Goal: Task Accomplishment & Management: Complete application form

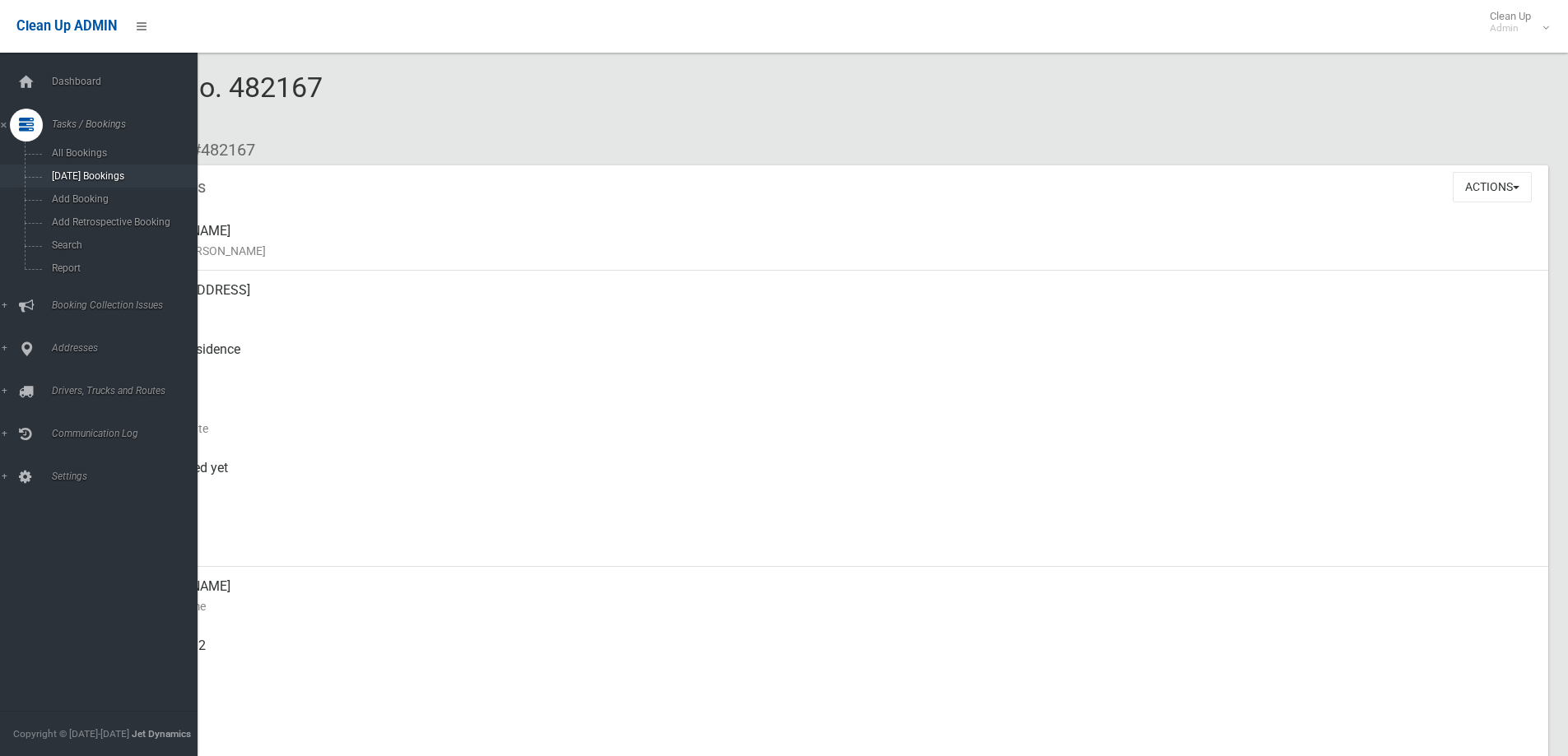
scroll to position [448, 0]
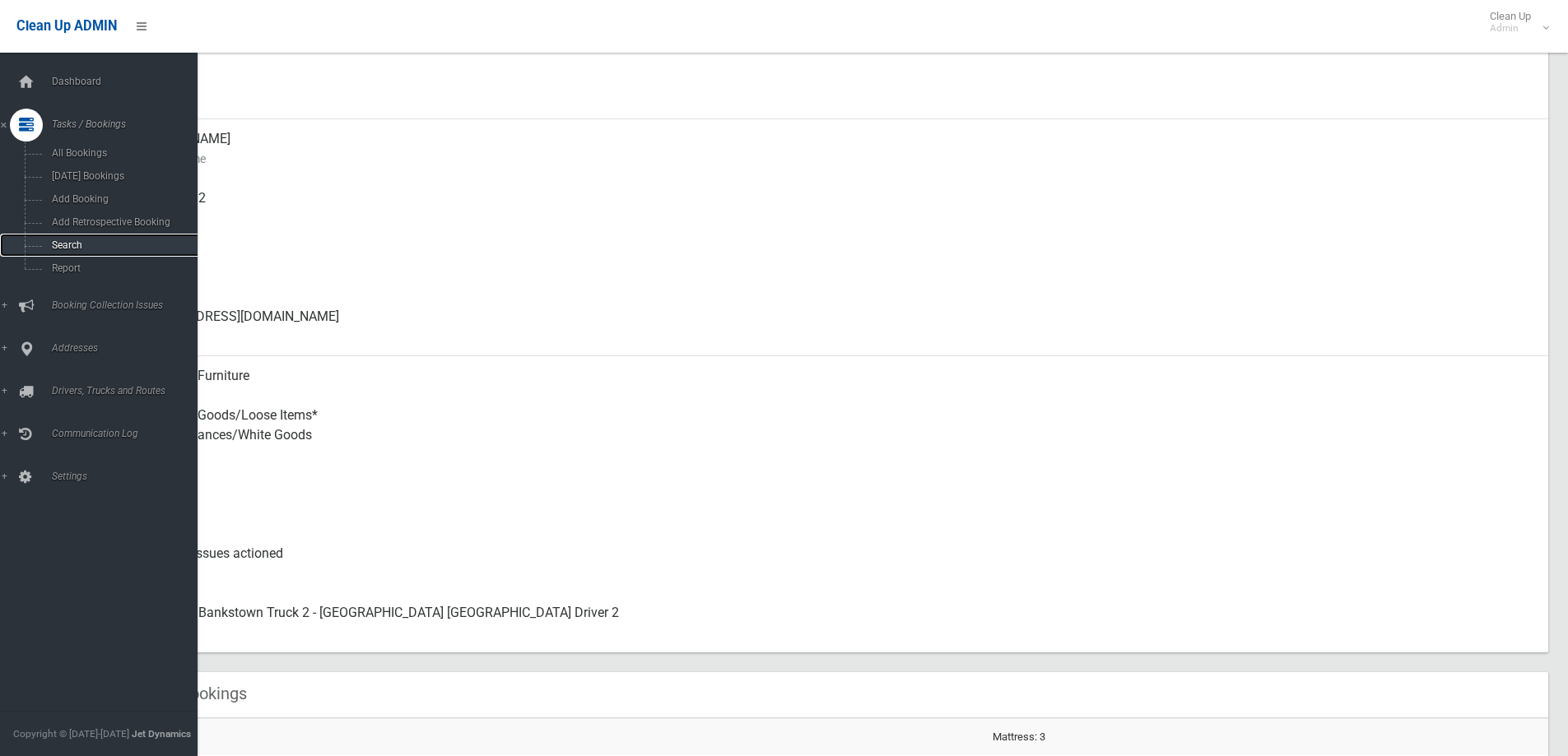
click at [66, 245] on span "Search" at bounding box center [121, 245] width 149 height 12
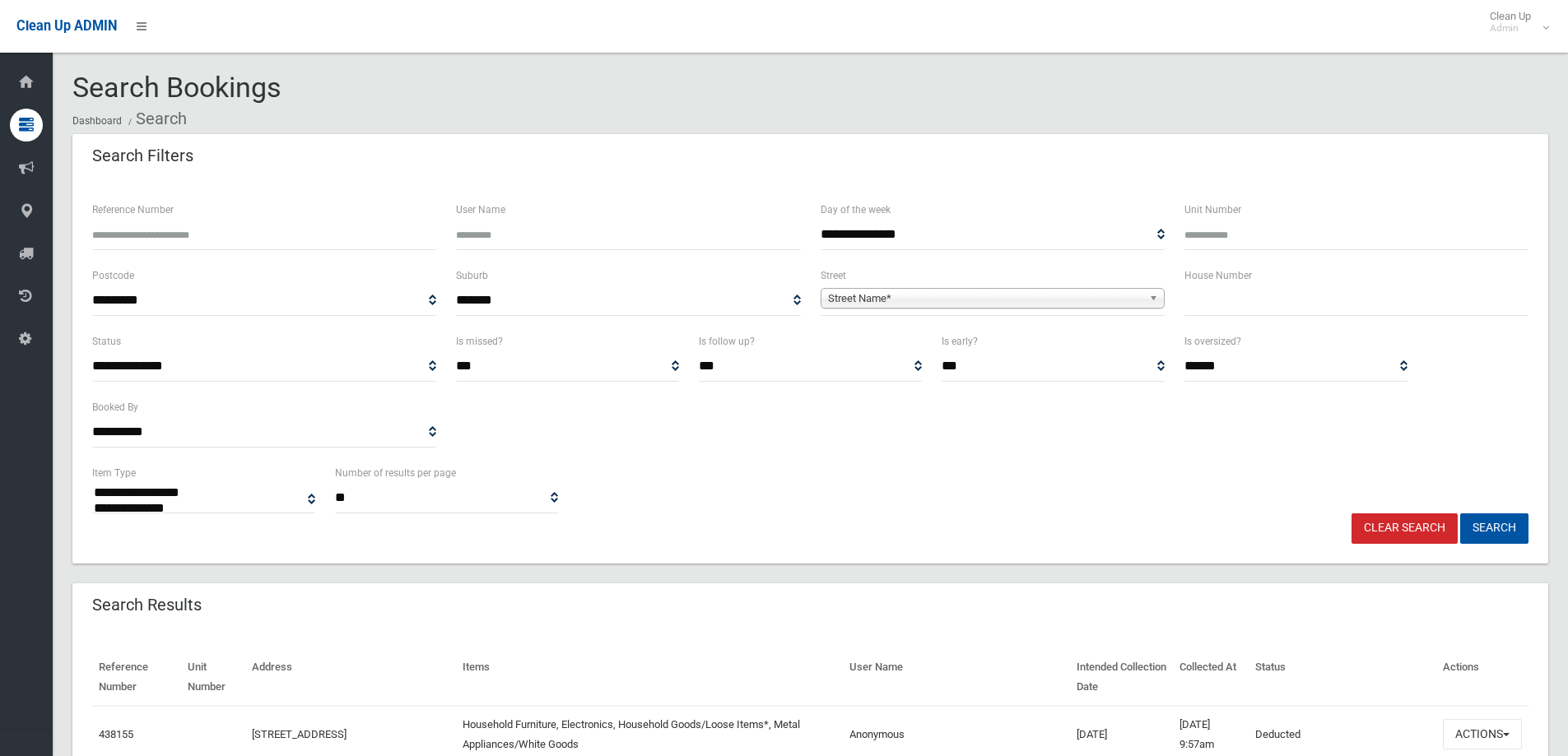
select select
click at [1300, 317] on div "House Number" at bounding box center [1356, 299] width 364 height 66
click at [1289, 306] on input "text" at bounding box center [1356, 300] width 344 height 30
type input "**"
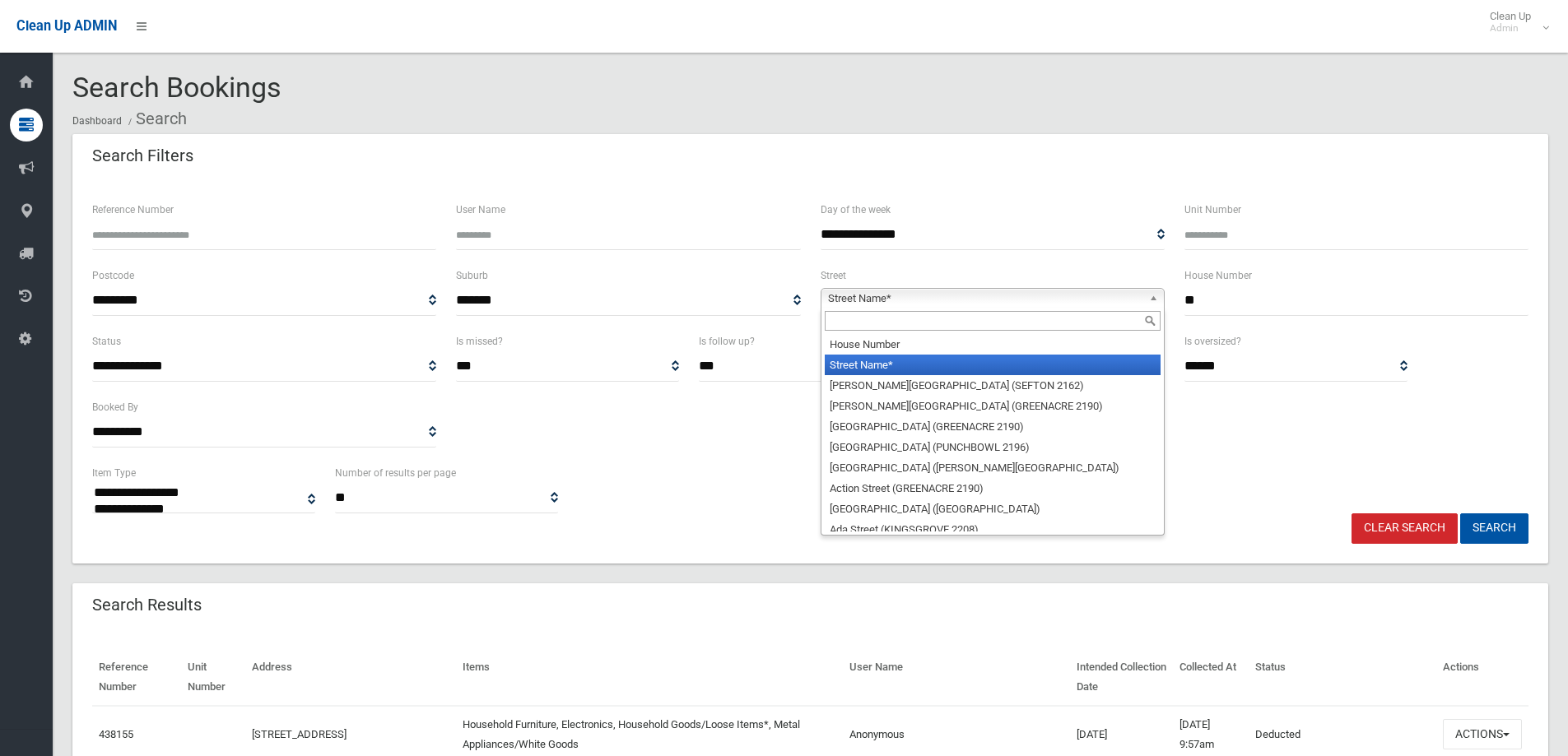
click at [997, 302] on span "Street Name*" at bounding box center [985, 299] width 314 height 20
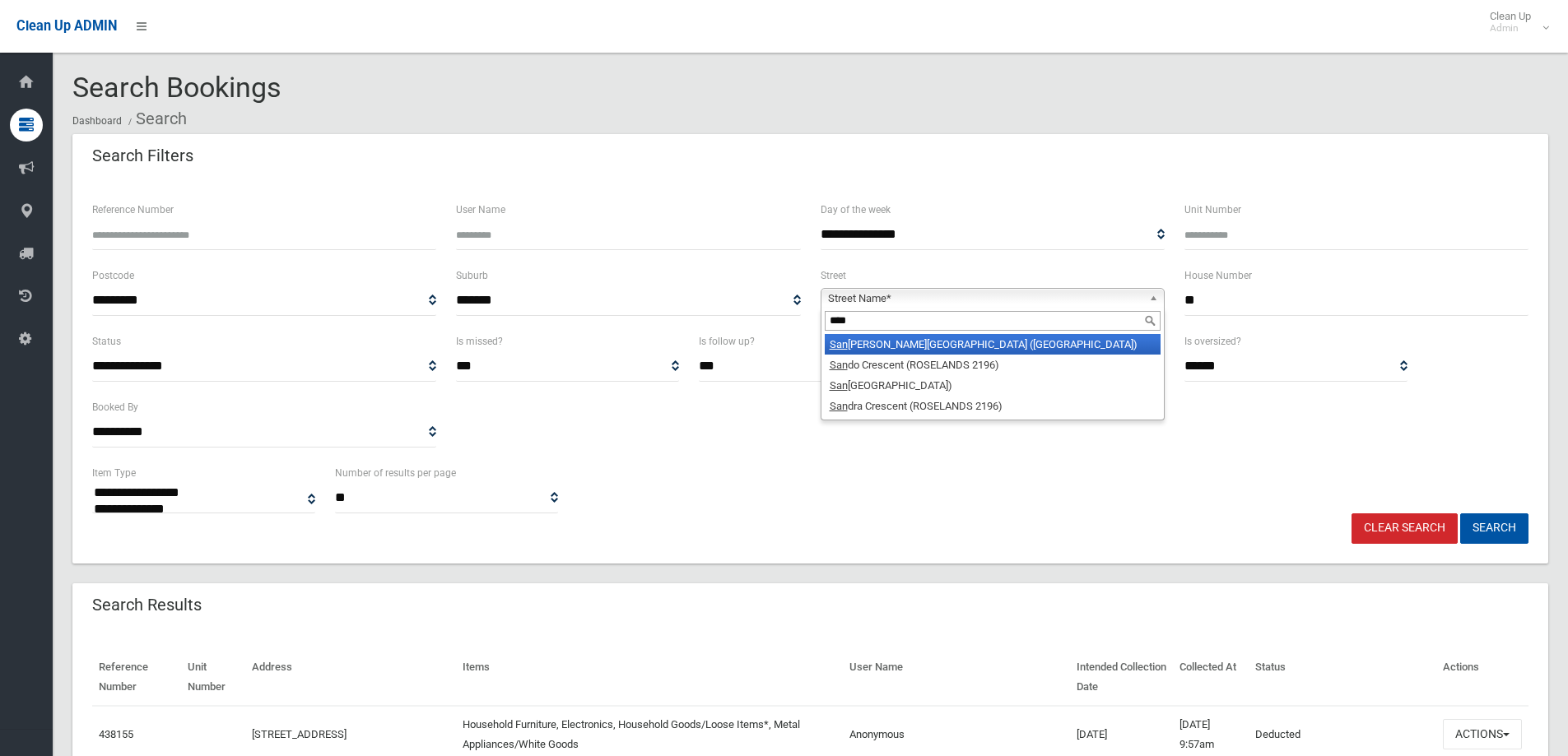
type input "*****"
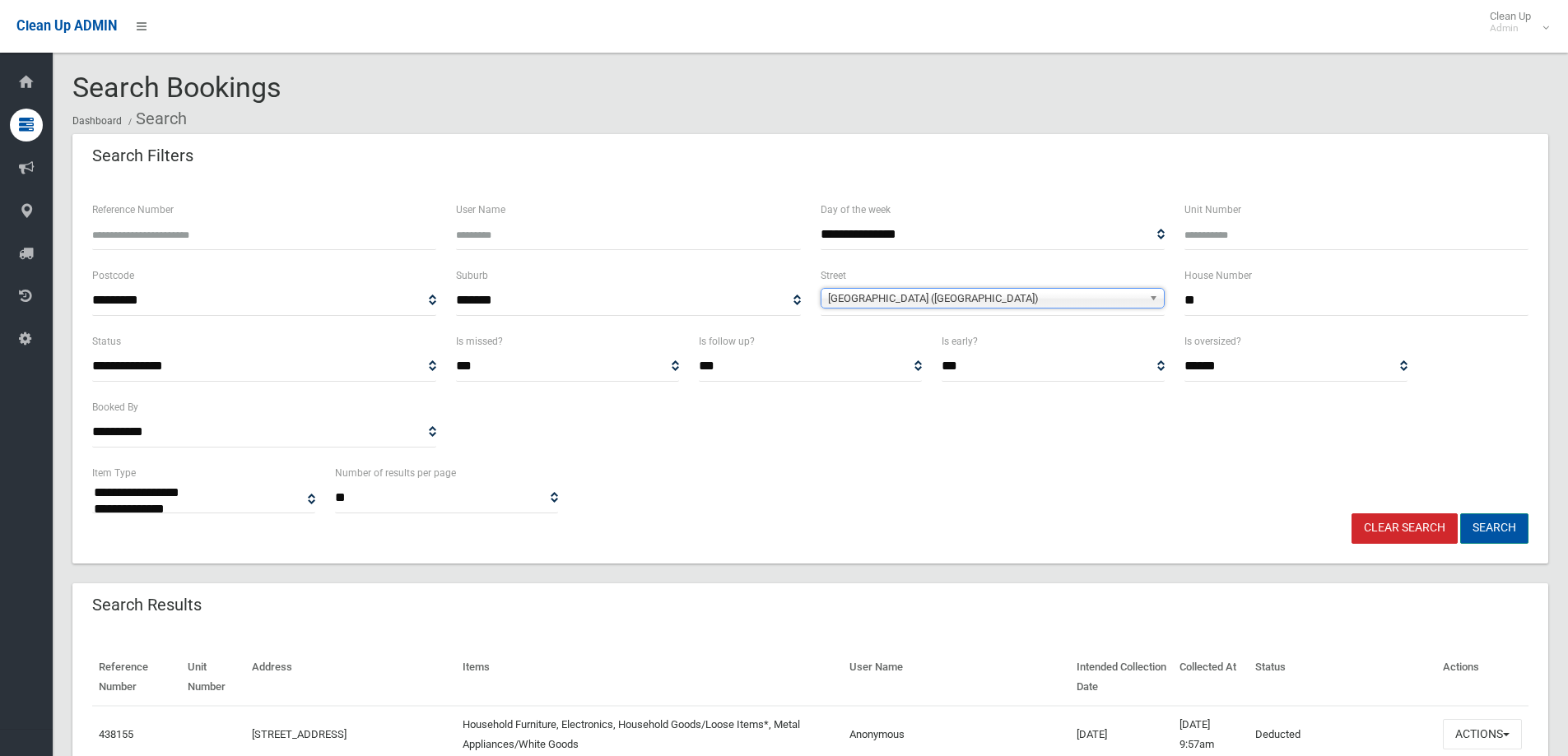
click at [1501, 528] on button "Search" at bounding box center [1495, 528] width 68 height 30
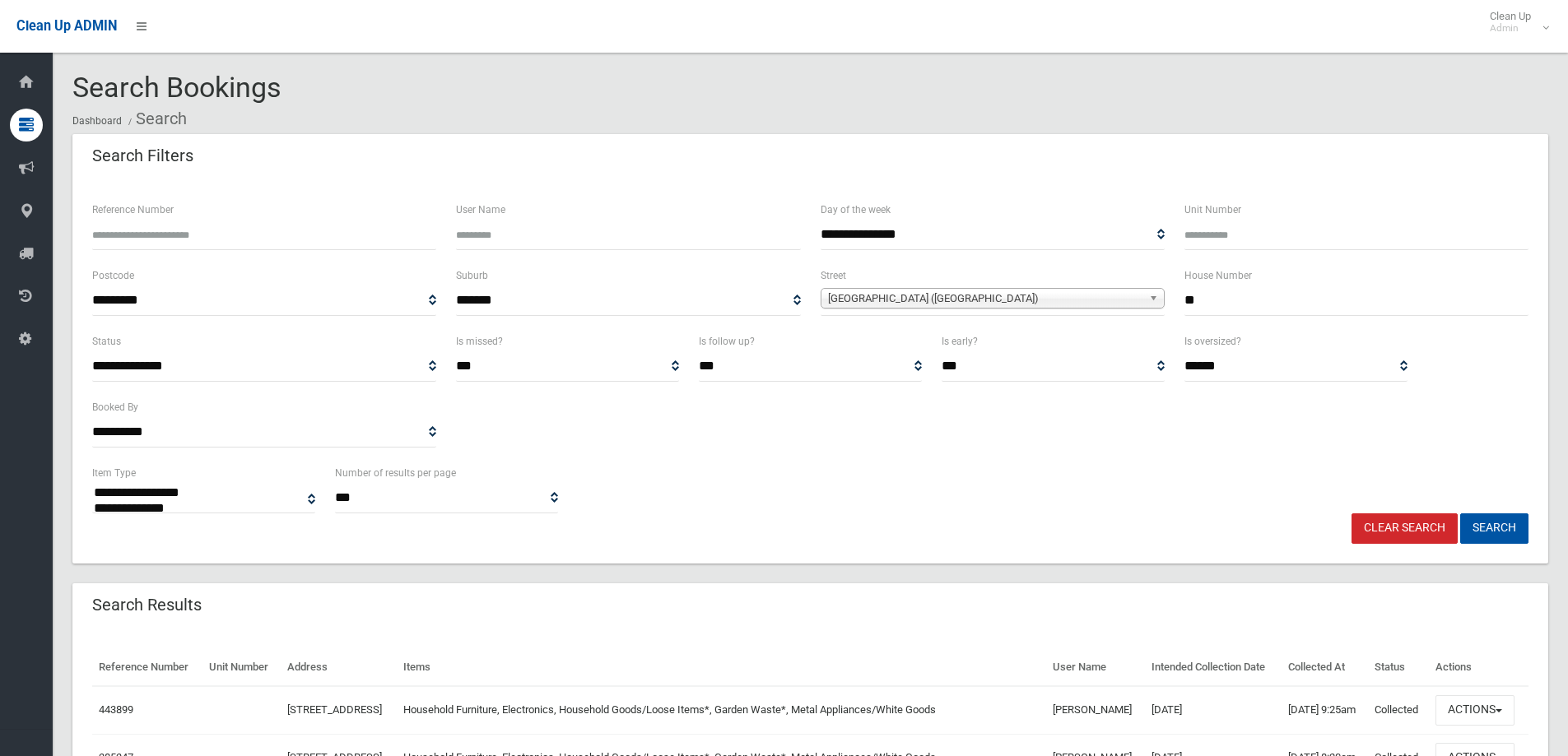
select select
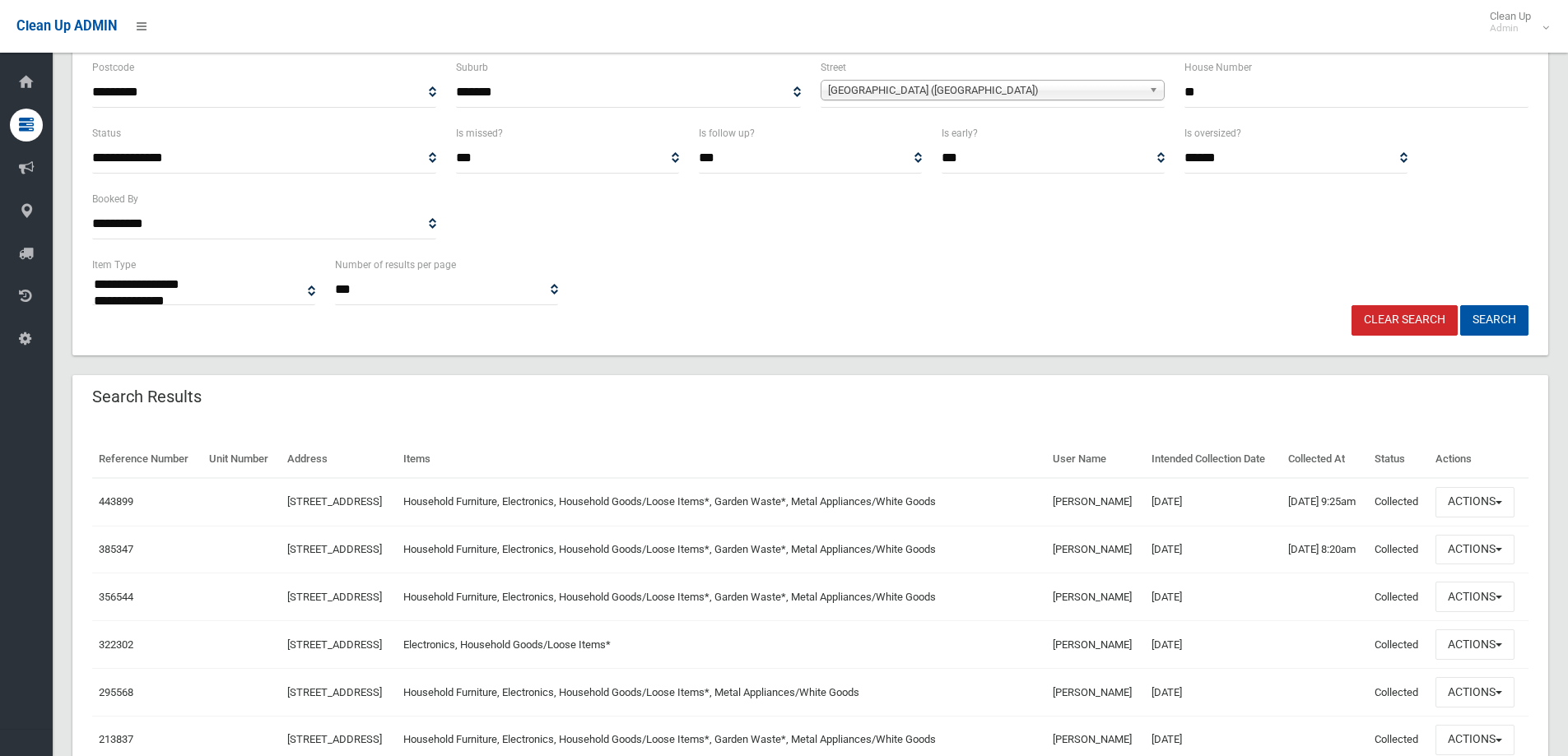
scroll to position [329, 0]
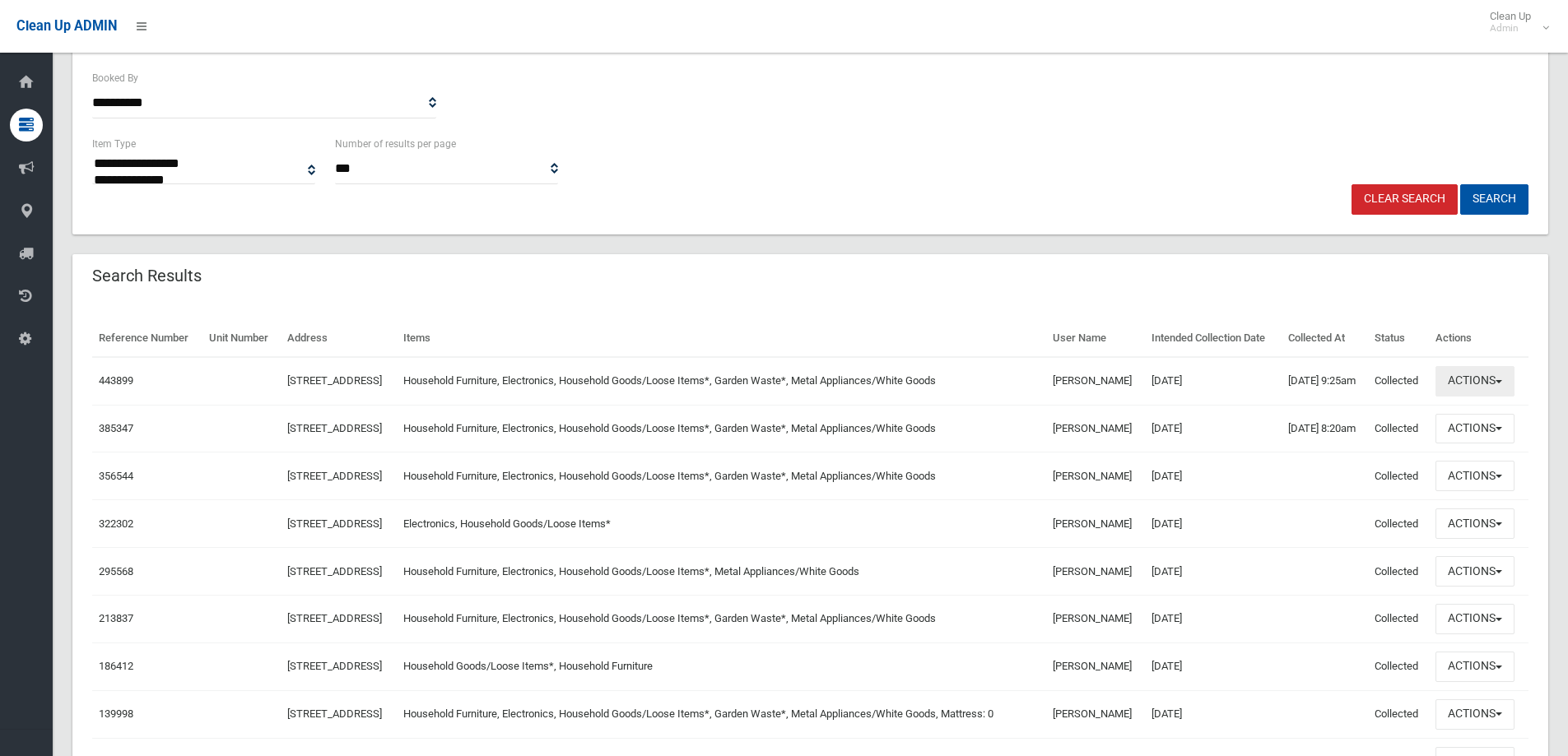
click at [1468, 396] on button "Actions" at bounding box center [1475, 381] width 79 height 30
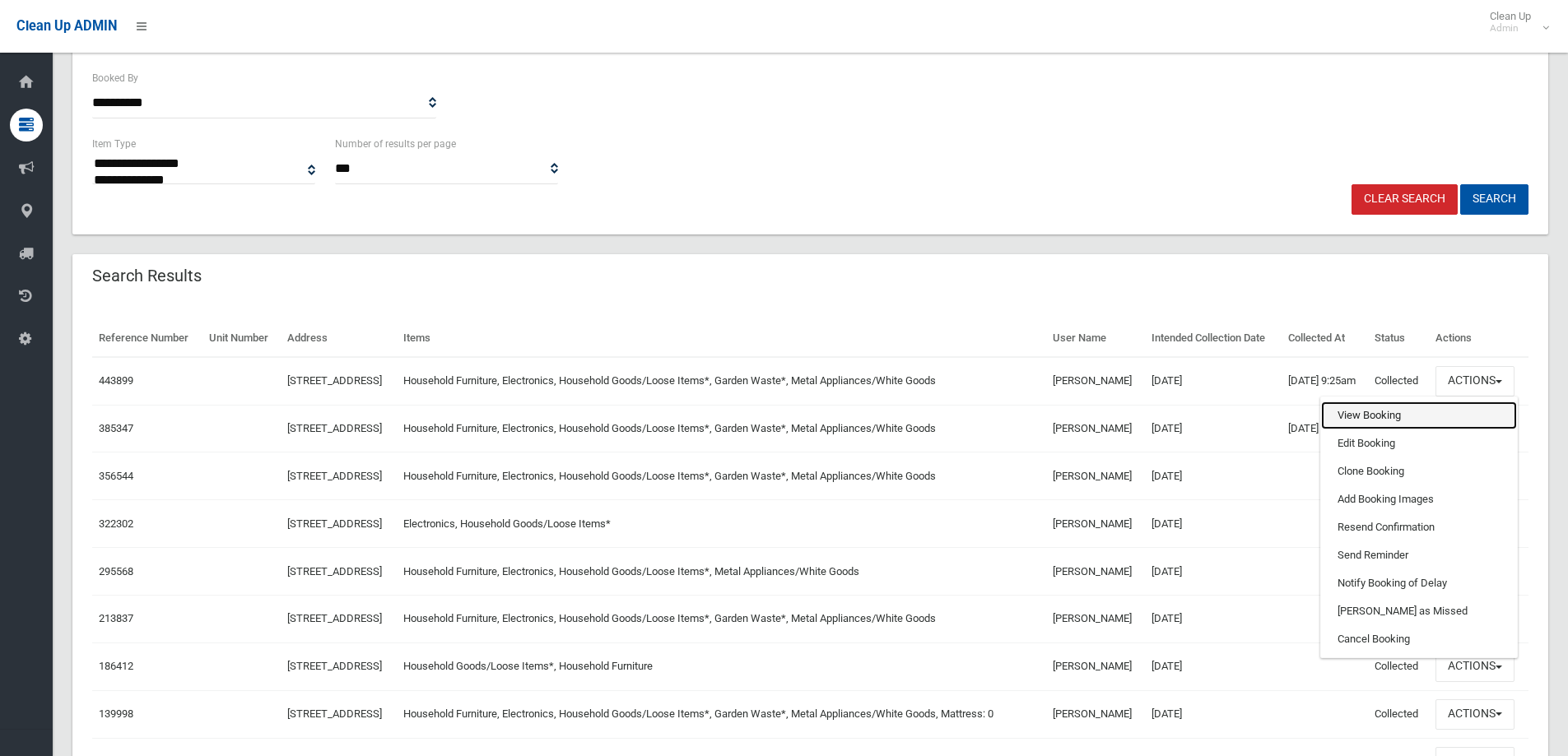
click at [1410, 429] on link "View Booking" at bounding box center [1418, 416] width 196 height 28
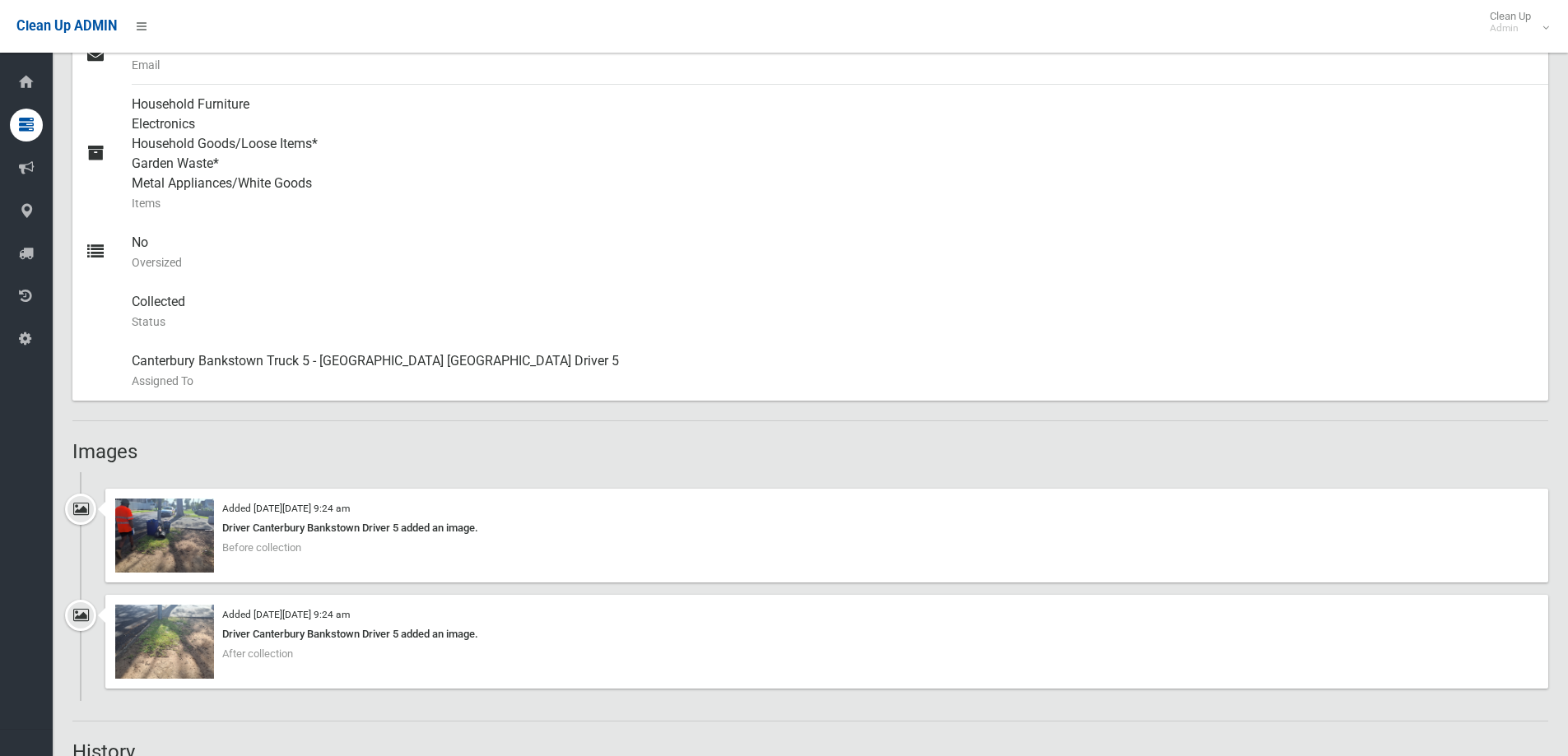
scroll to position [905, 0]
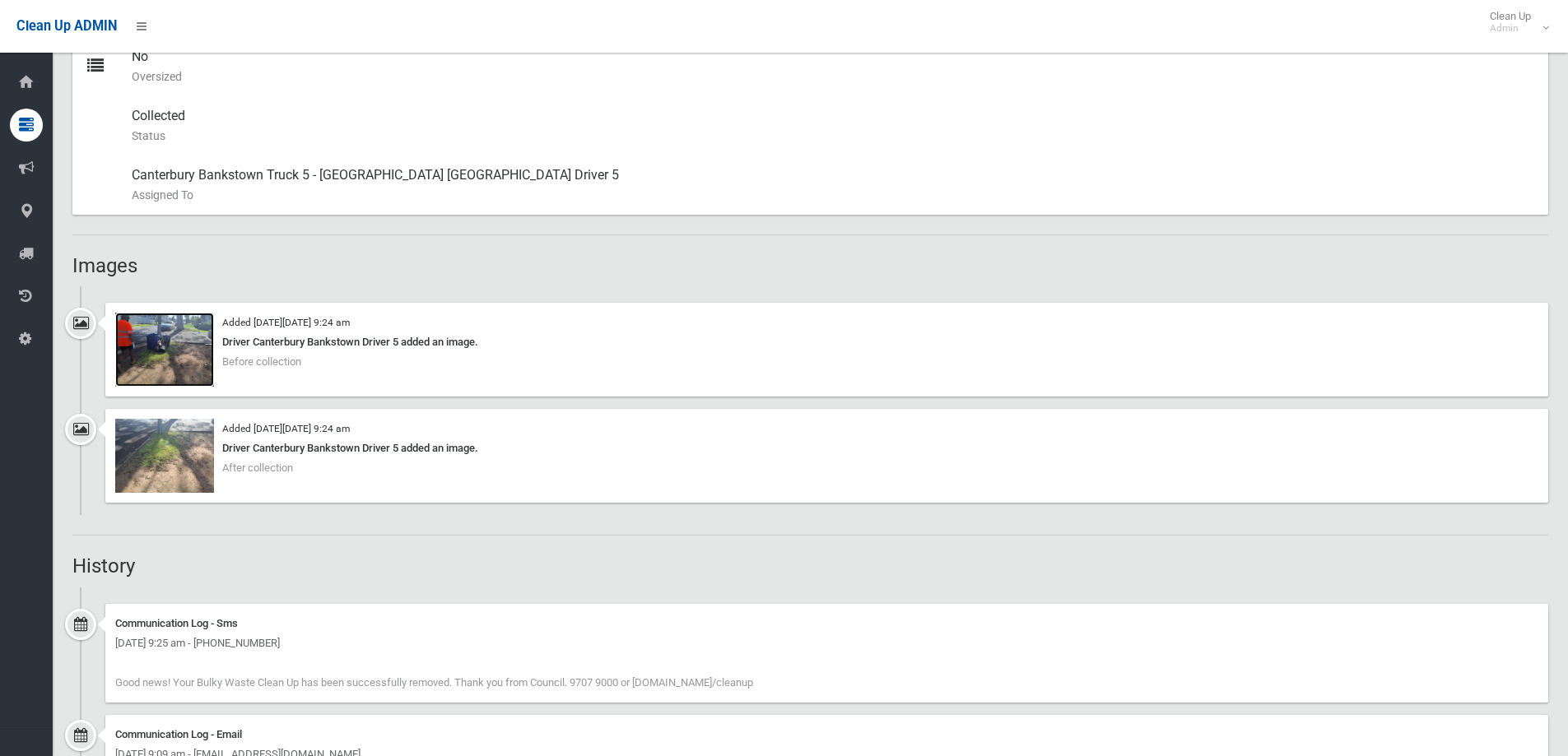
click at [181, 354] on img at bounding box center [165, 350] width 99 height 74
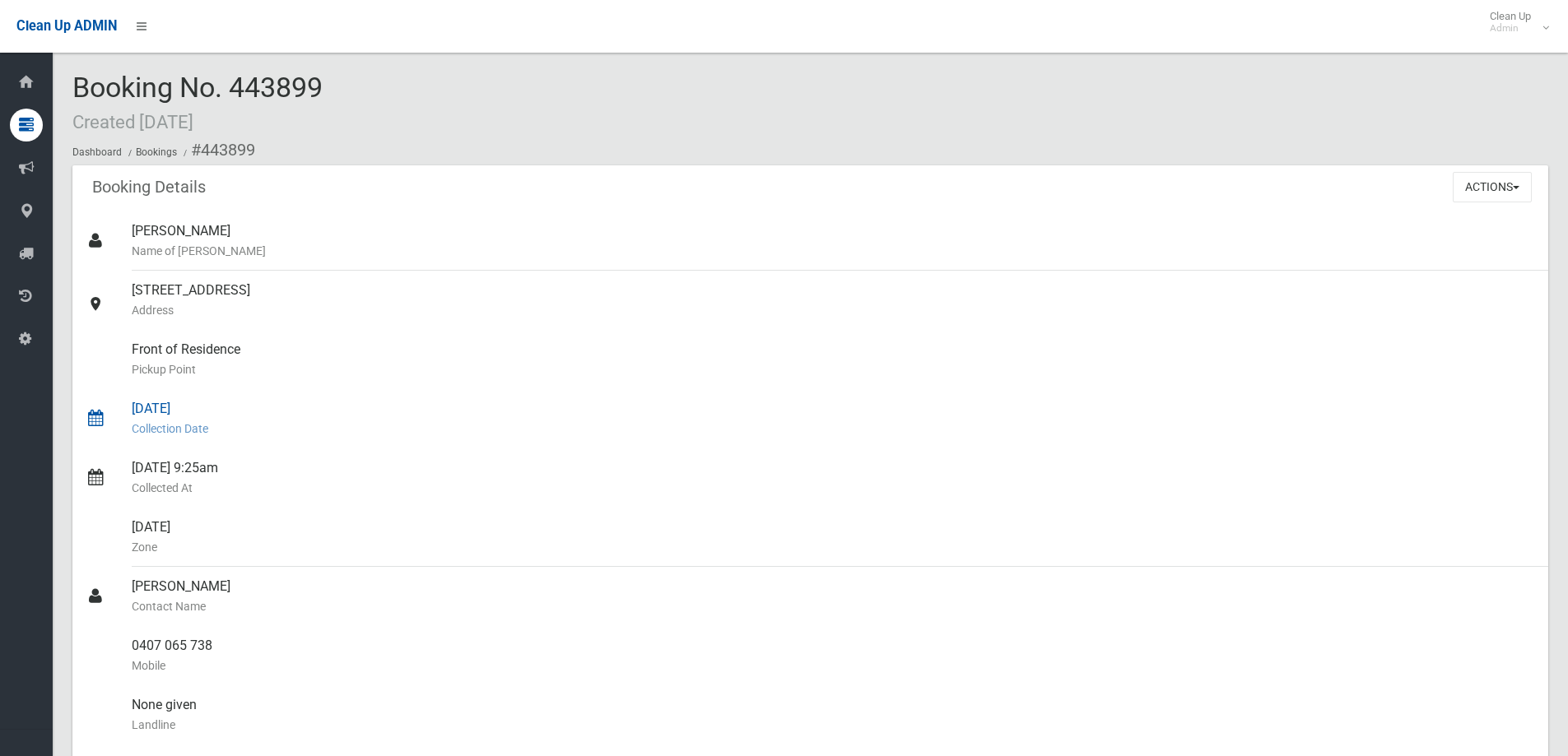
scroll to position [83, 0]
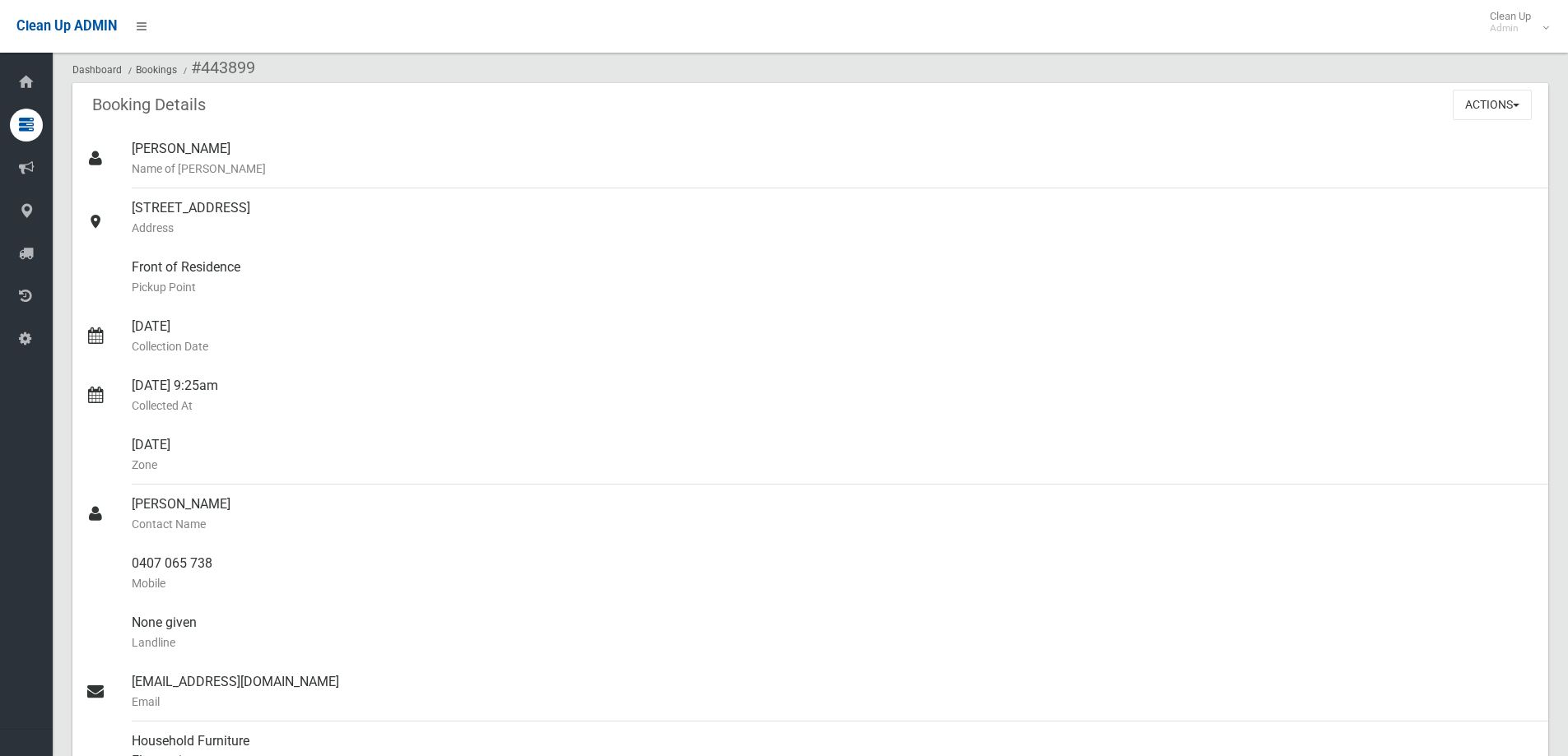
click at [1481, 123] on div "Actions View Booking Edit Booking Clone Booking Add Booking Images Resend Confi…" at bounding box center [1500, 105] width 95 height 43
click at [1476, 107] on button "Actions" at bounding box center [1492, 105] width 79 height 30
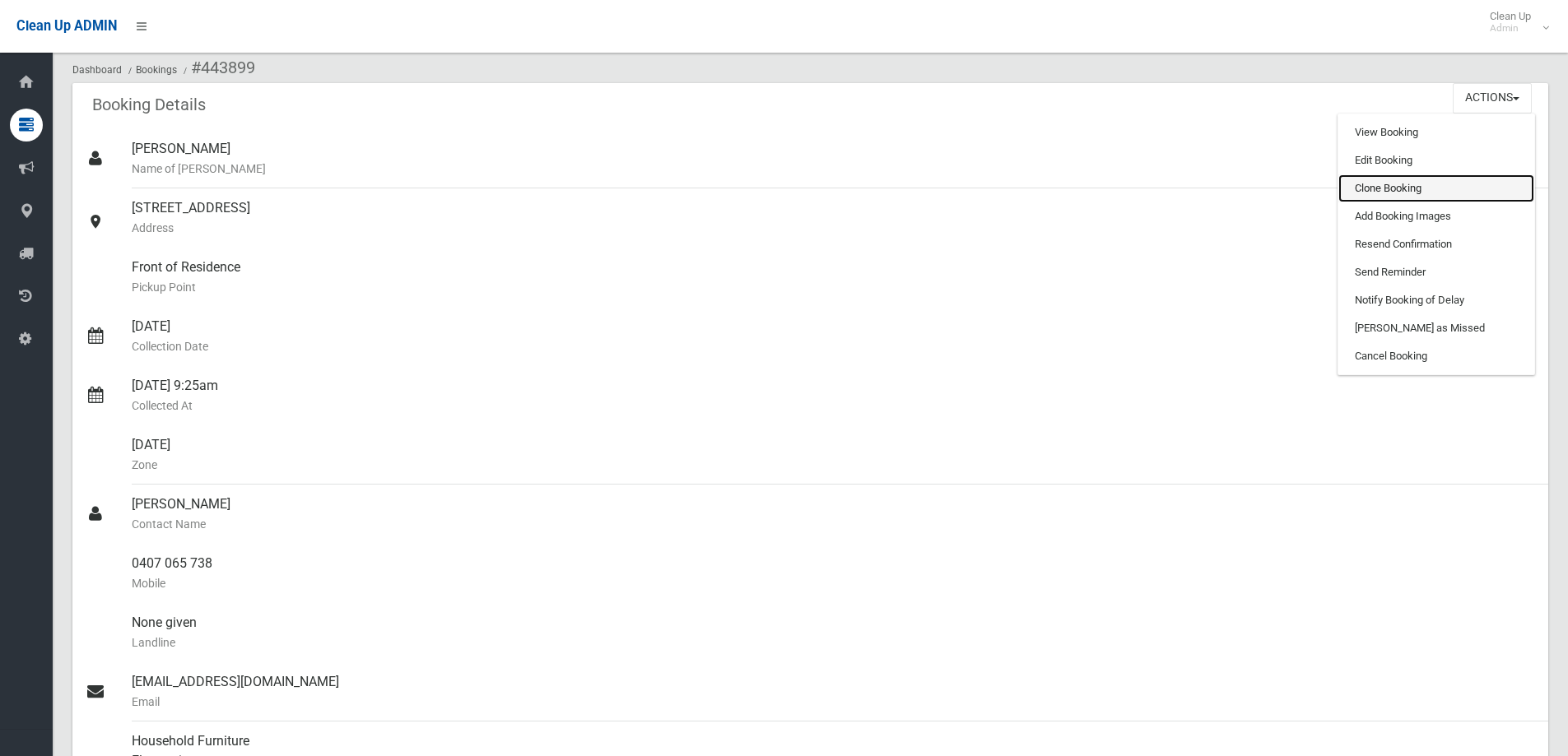
click at [1396, 187] on link "Clone Booking" at bounding box center [1436, 188] width 196 height 28
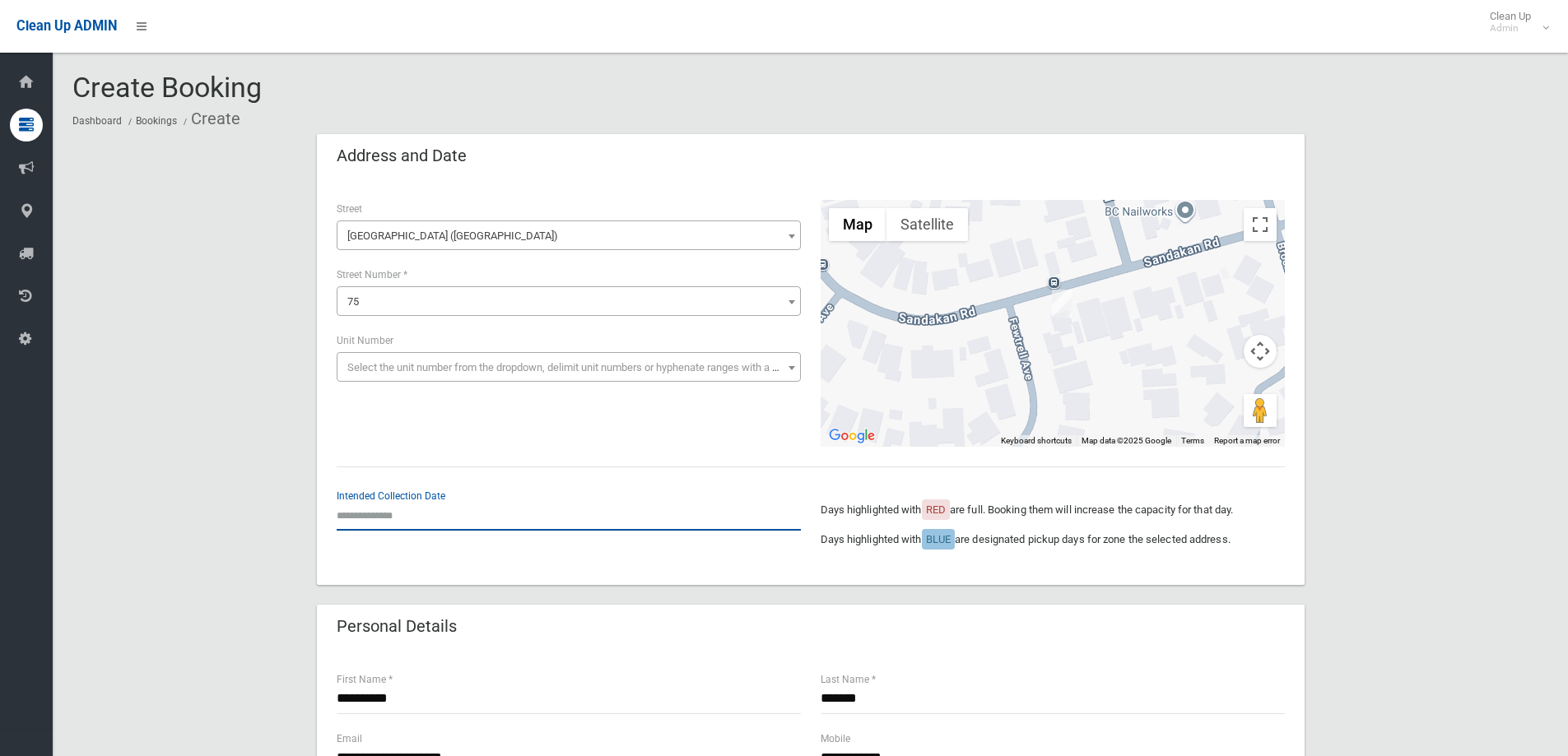
click at [382, 520] on input "text" at bounding box center [569, 515] width 465 height 30
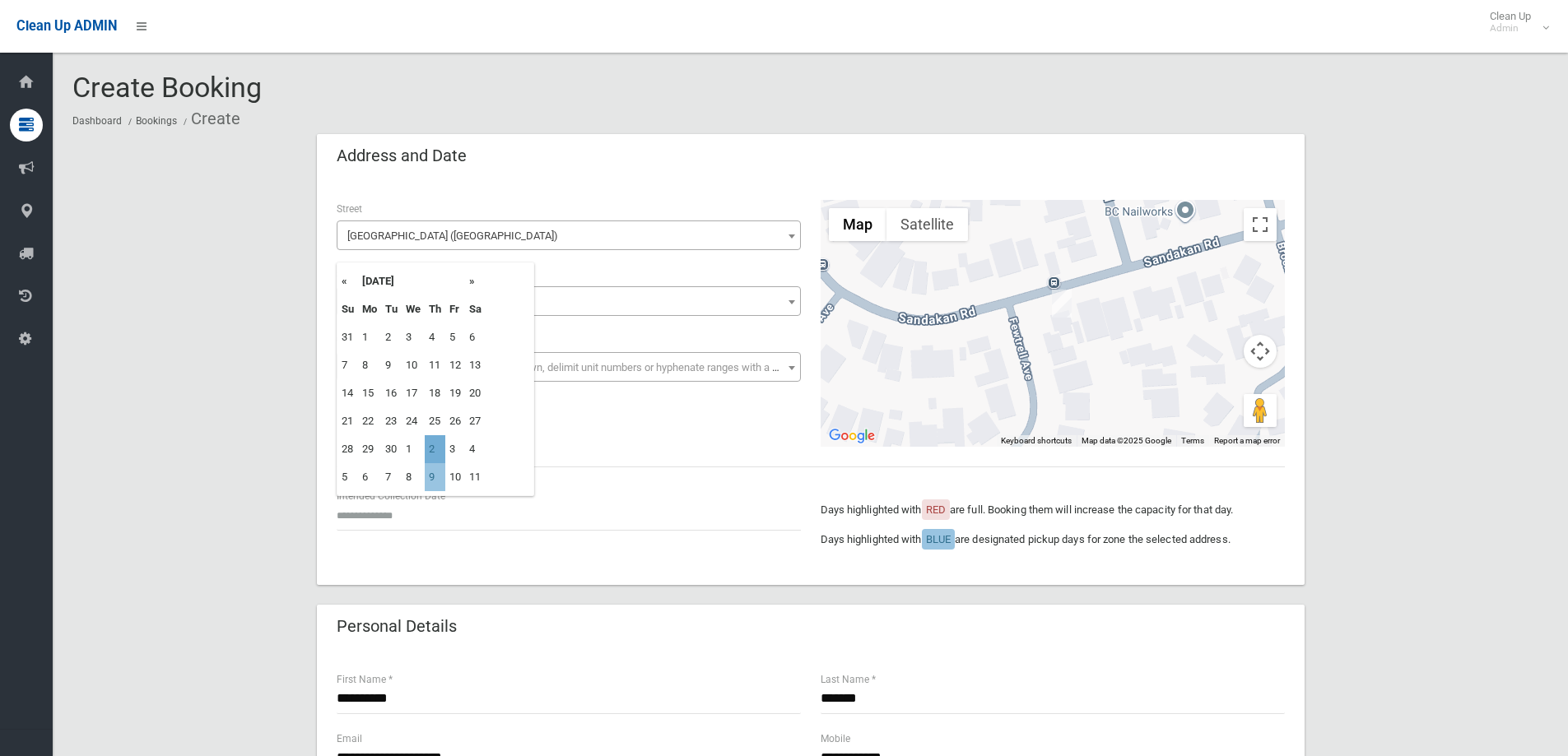
click at [437, 454] on td "2" at bounding box center [435, 449] width 20 height 28
type input "**********"
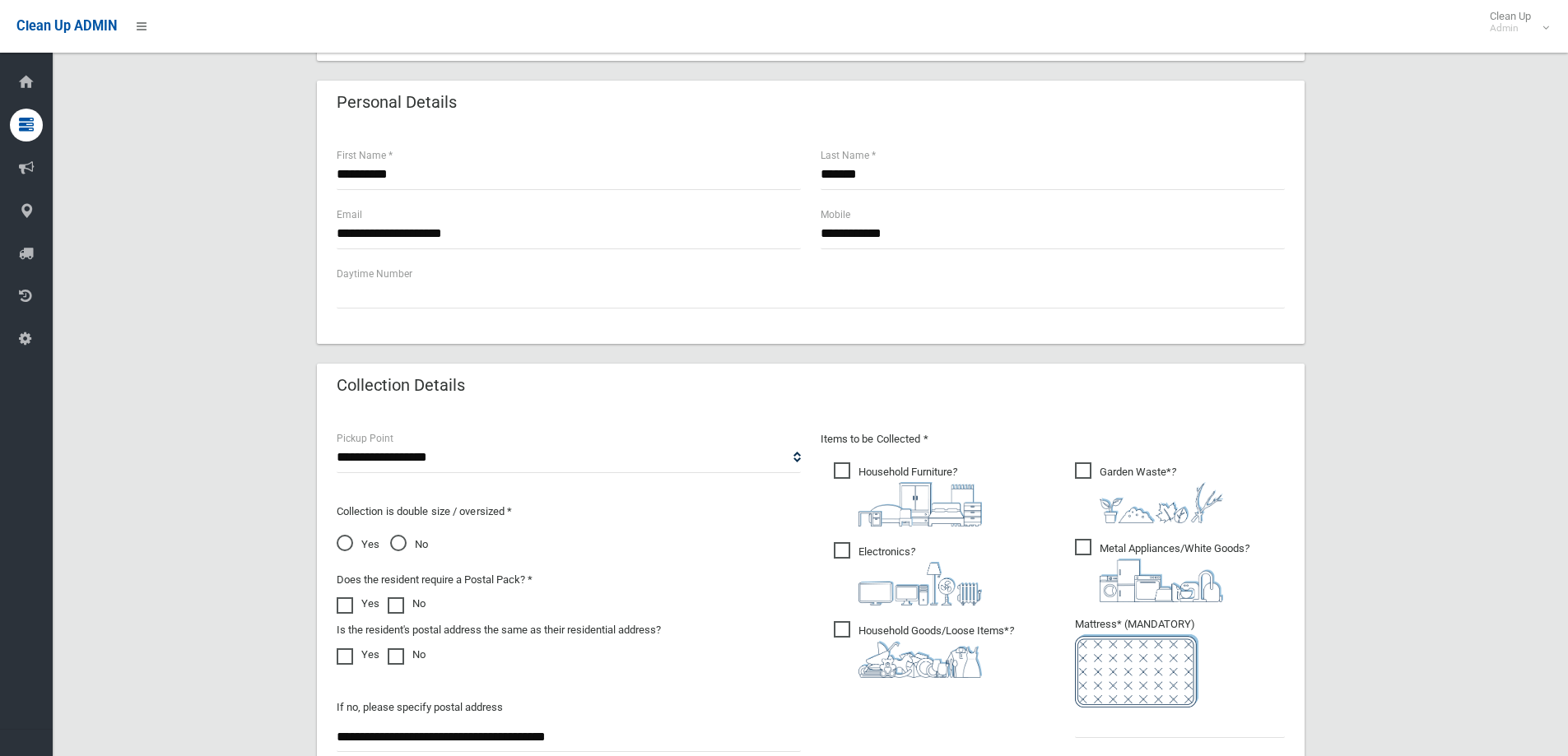
scroll to position [658, 0]
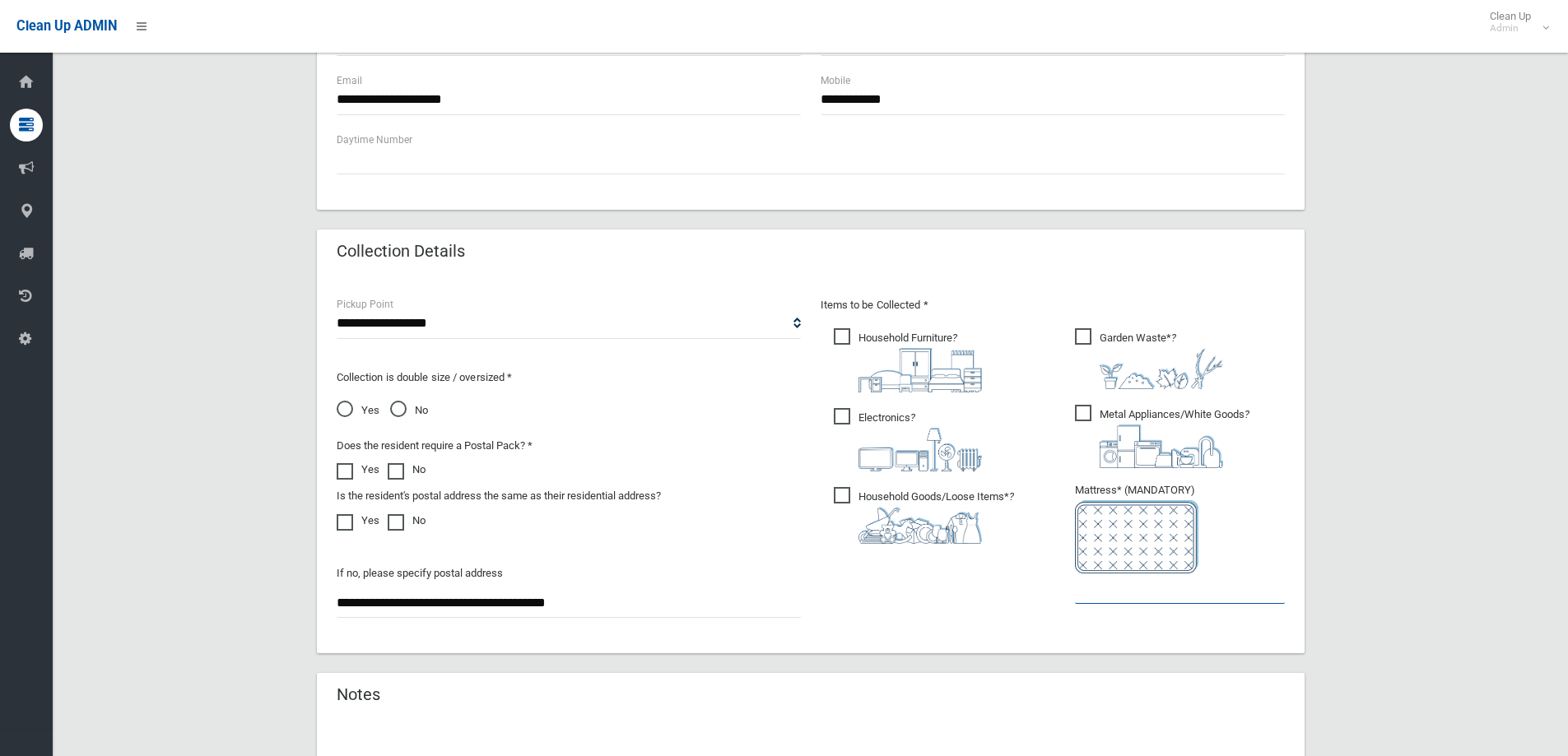
click at [1104, 595] on input "text" at bounding box center [1180, 588] width 210 height 30
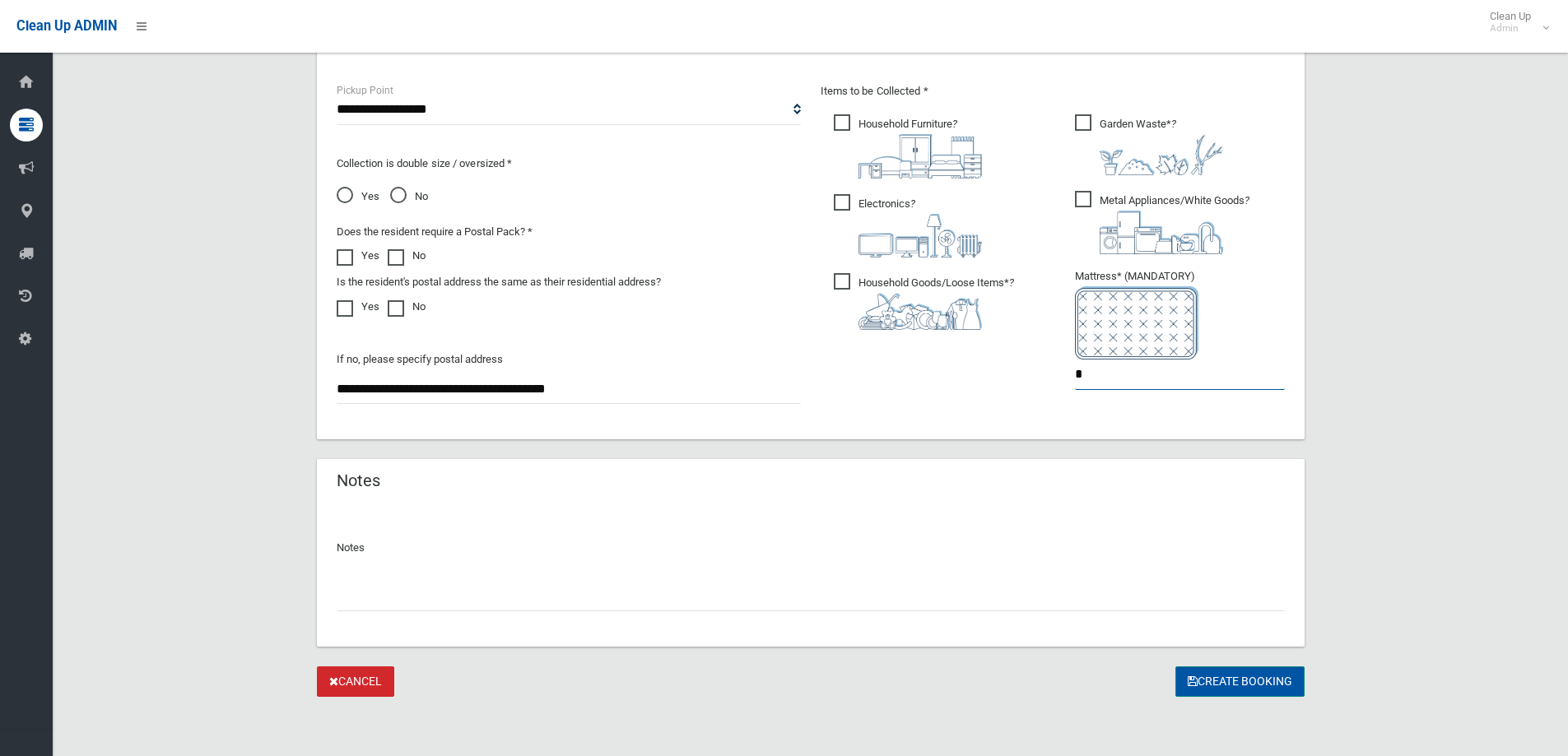
type input "*"
click at [1180, 691] on button "Create Booking" at bounding box center [1239, 681] width 129 height 30
